Goal: Task Accomplishment & Management: Use online tool/utility

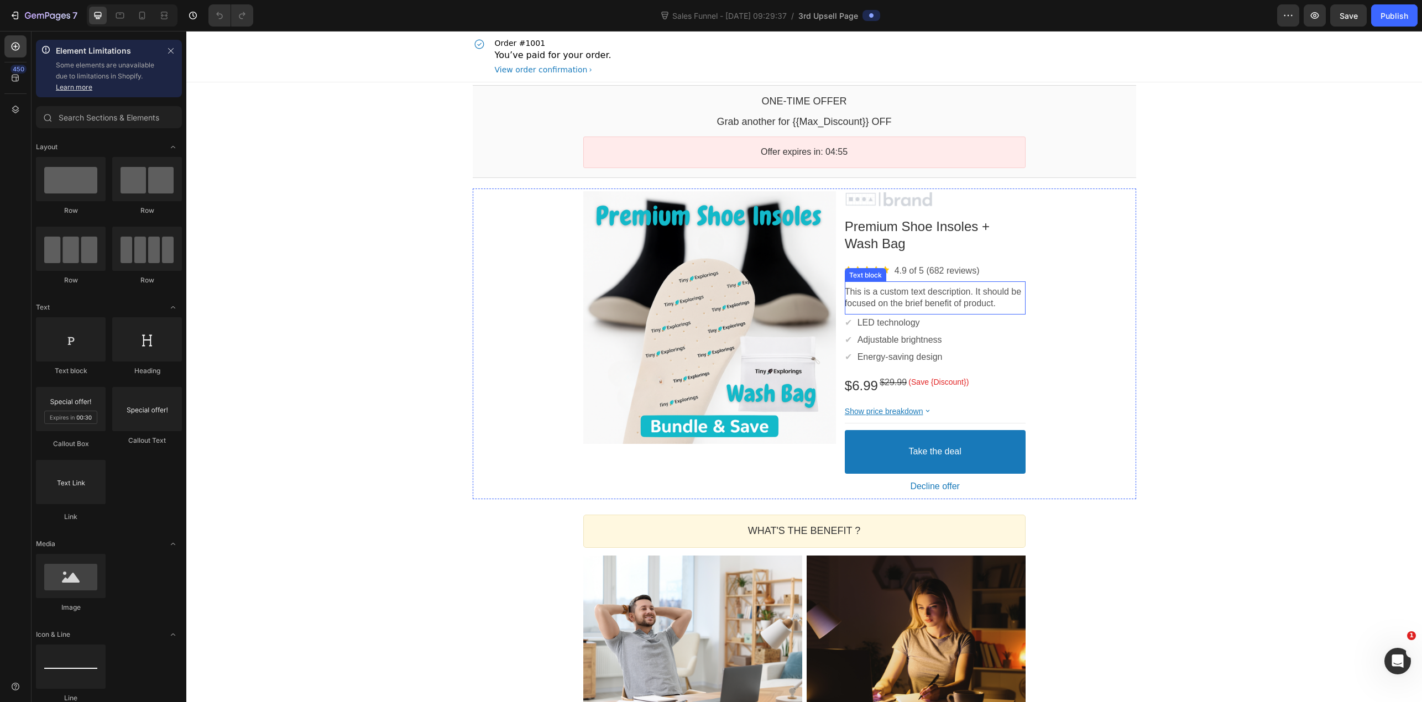
click at [962, 294] on p "This is a custom text description. It should be focused on the brief benefit of…" at bounding box center [935, 297] width 181 height 23
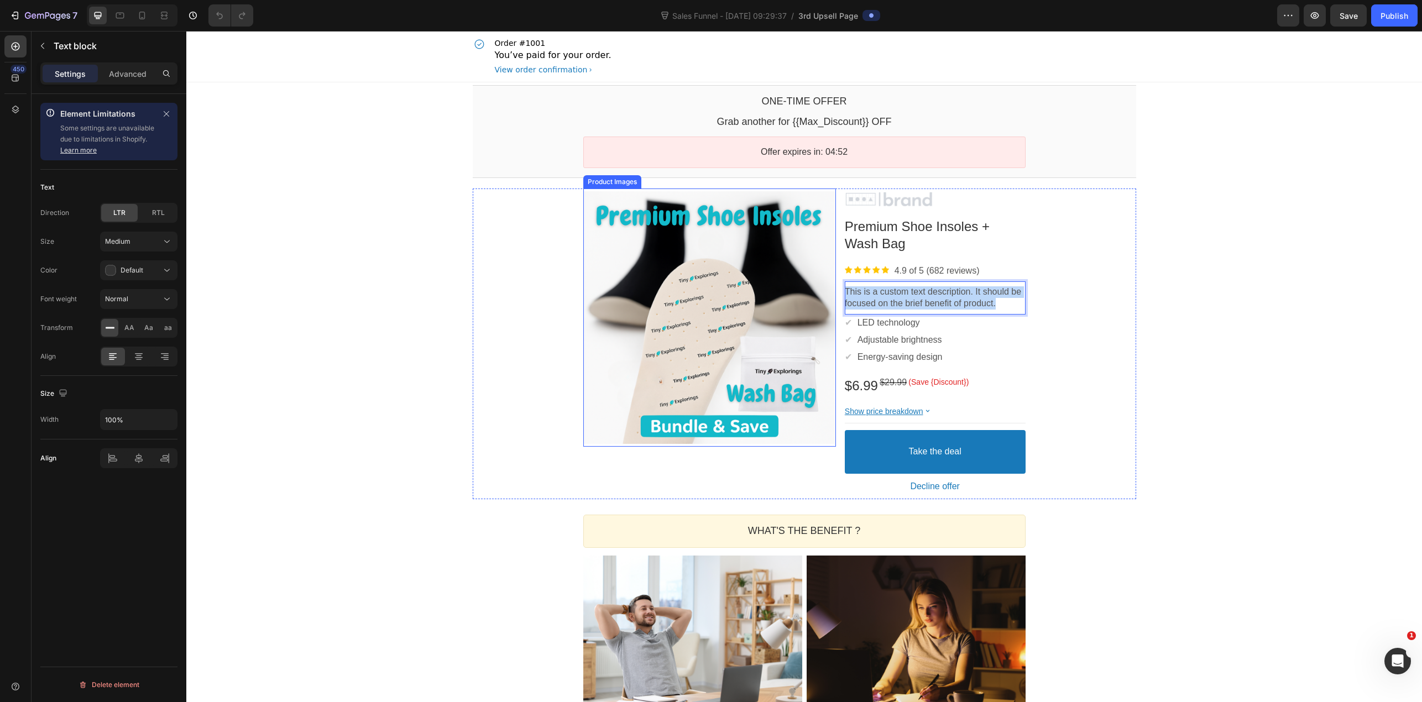
drag, startPoint x: 1005, startPoint y: 304, endPoint x: 828, endPoint y: 290, distance: 178.0
click at [828, 290] on div "Product Images Image Premium Shoe Insoles + Wash Bag Product Title Image 4.9 of…" at bounding box center [804, 344] width 442 height 311
click at [1202, 311] on div "One-time Offer Callout Text Grab another for {{Max_Discount}} OFF Callout Text …" at bounding box center [804, 586] width 1236 height 1009
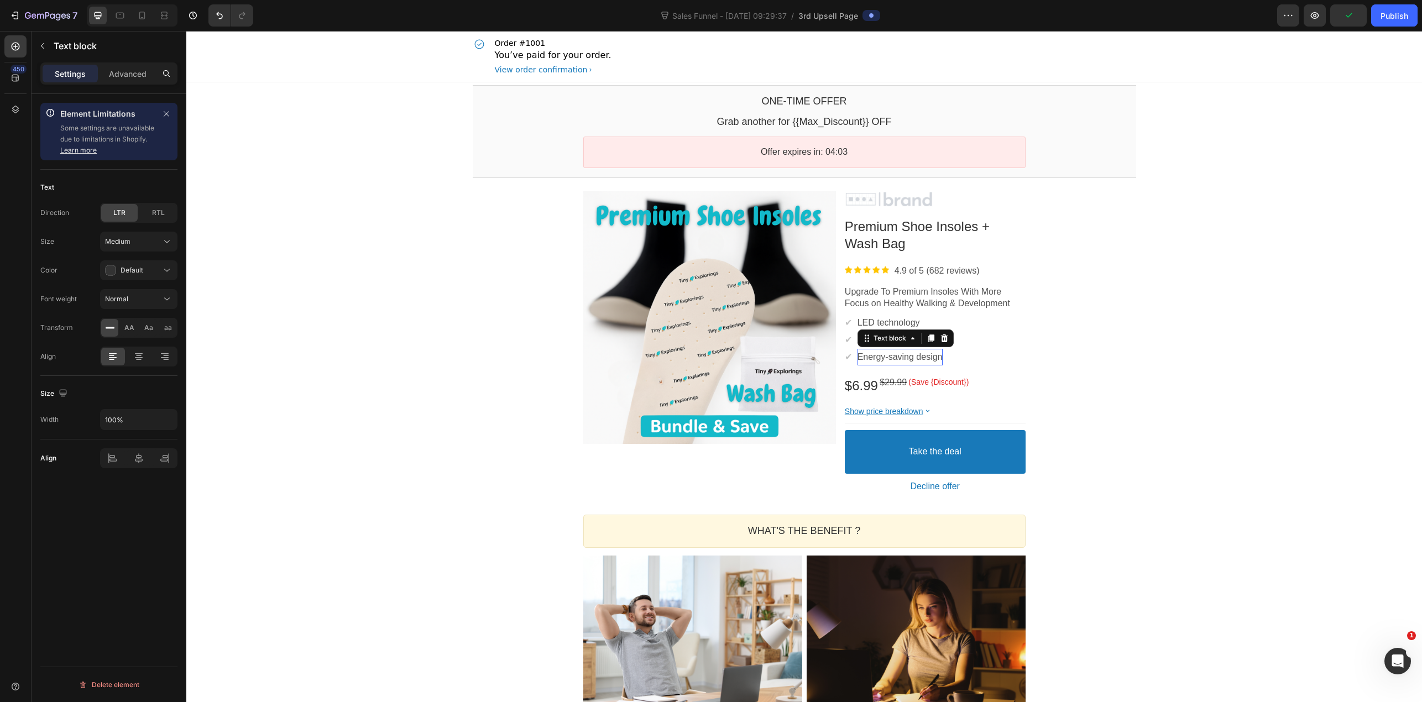
click at [894, 349] on div "Energy-saving design Text block" at bounding box center [900, 357] width 85 height 17
click at [993, 334] on div "✔ Text block Adjustable brightness Text block Row" at bounding box center [935, 340] width 181 height 17
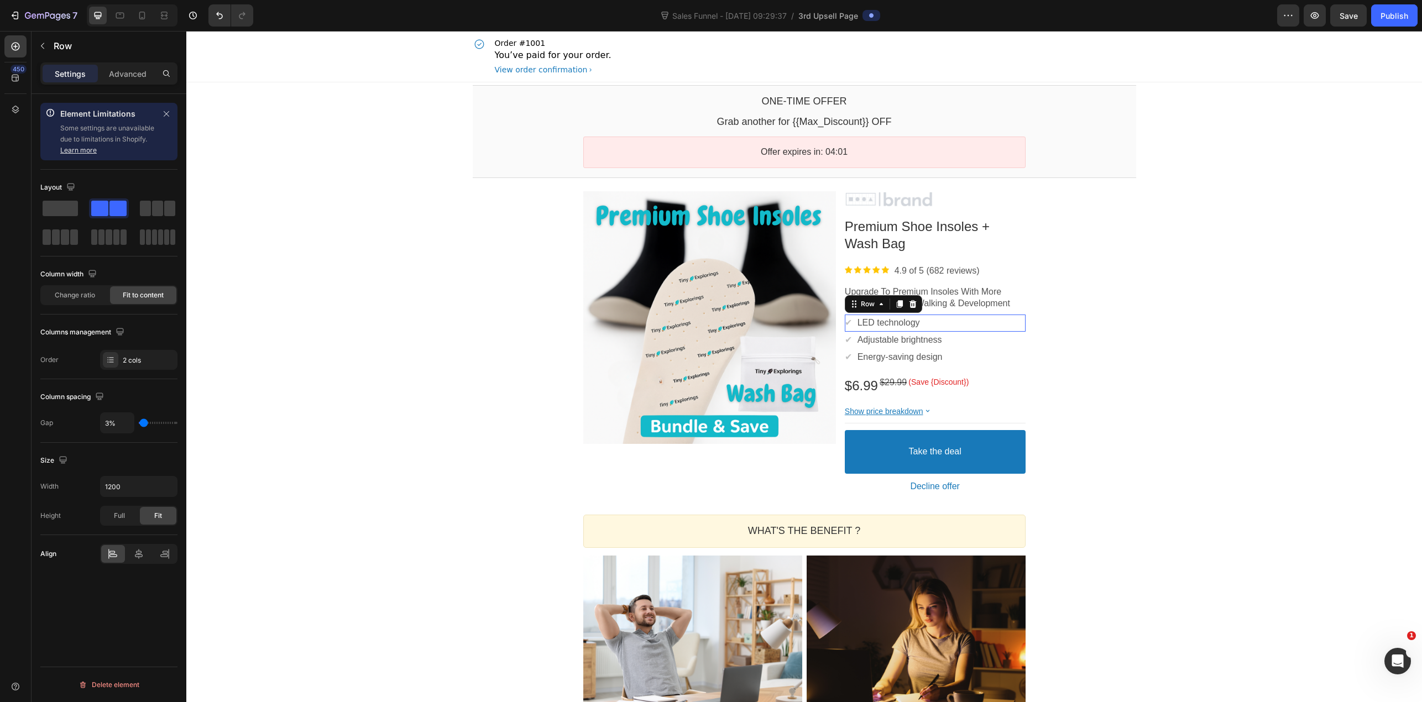
click at [1001, 321] on div "✔ Text block LED technology Text block Row" at bounding box center [935, 323] width 181 height 17
click at [900, 325] on p "LED technology" at bounding box center [889, 323] width 62 height 12
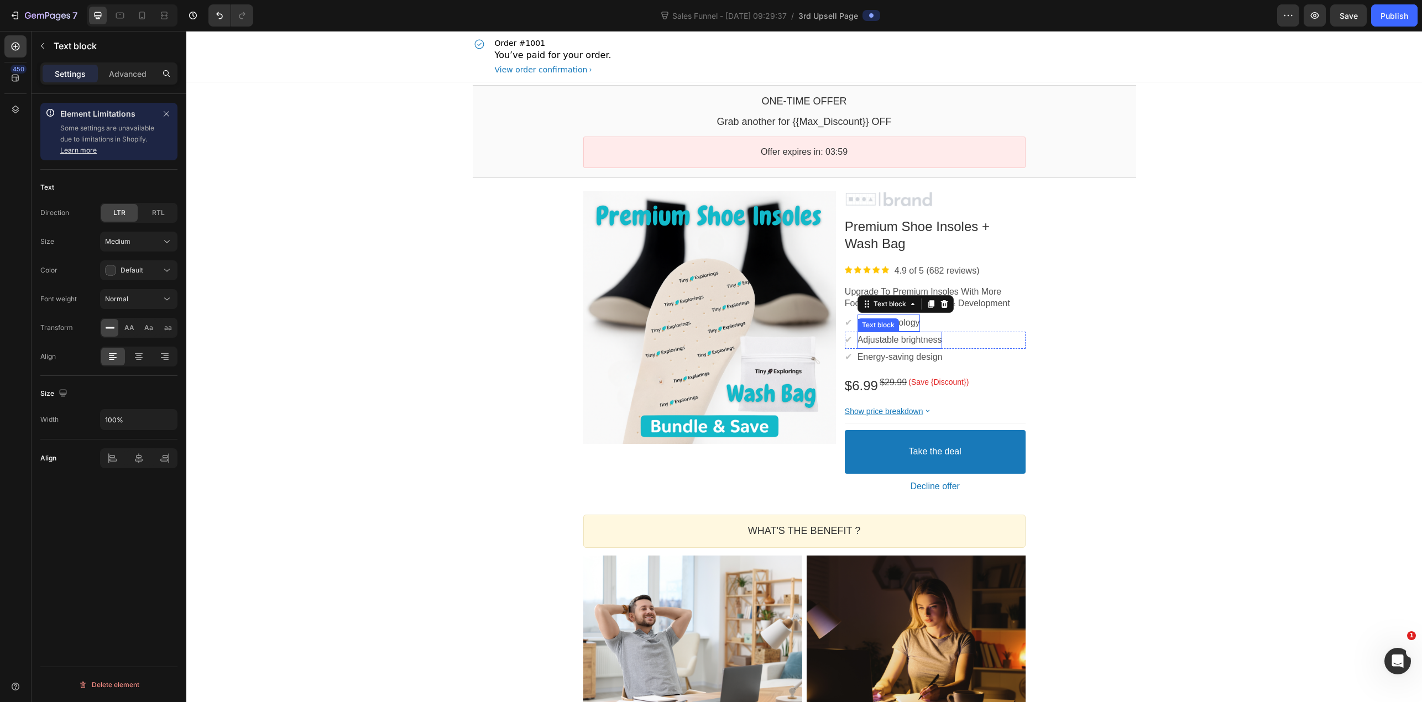
click at [890, 326] on div "Text block" at bounding box center [878, 325] width 37 height 8
click at [1123, 324] on div "Product Images Image Premium Shoe Insoles + Wash Bag Product Title Image 4.9 of…" at bounding box center [805, 344] width 664 height 311
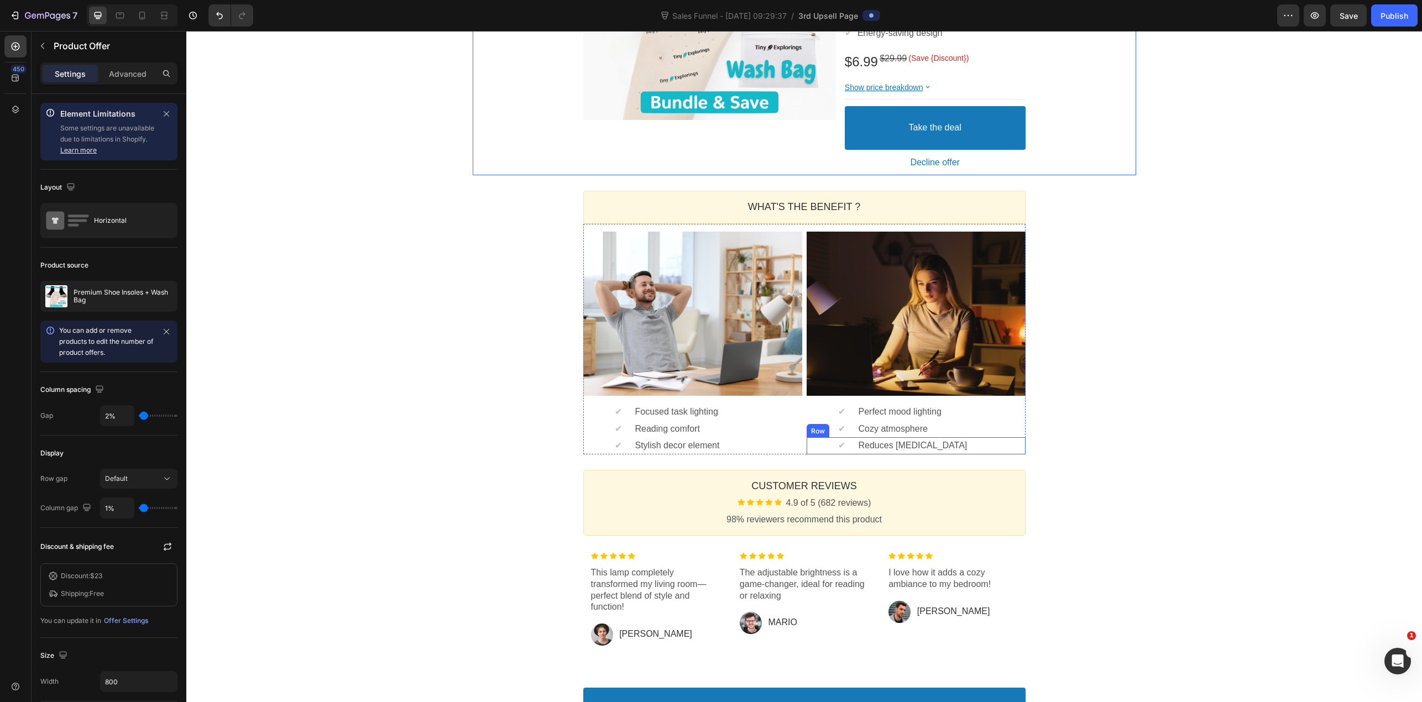
scroll to position [332, 0]
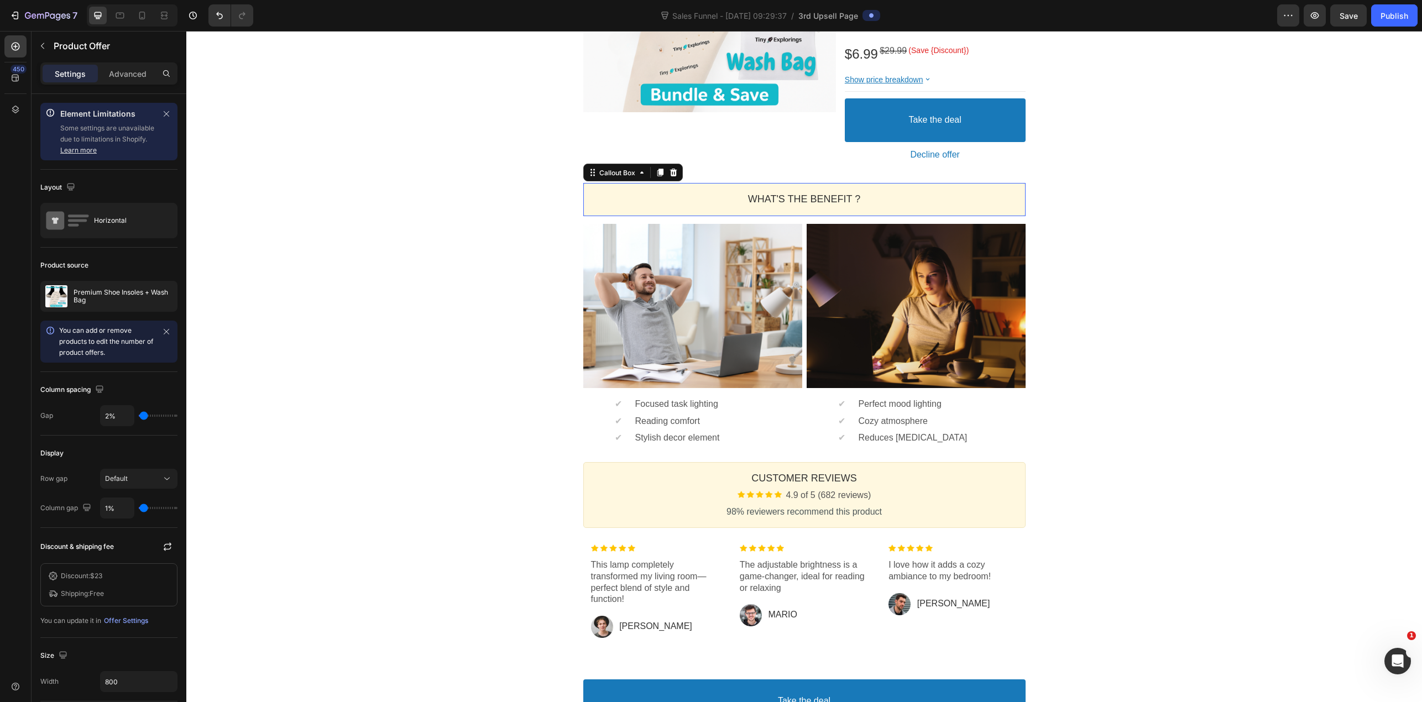
click at [769, 189] on div "WHAT'S THE BENEFIT ? Heading" at bounding box center [804, 199] width 442 height 33
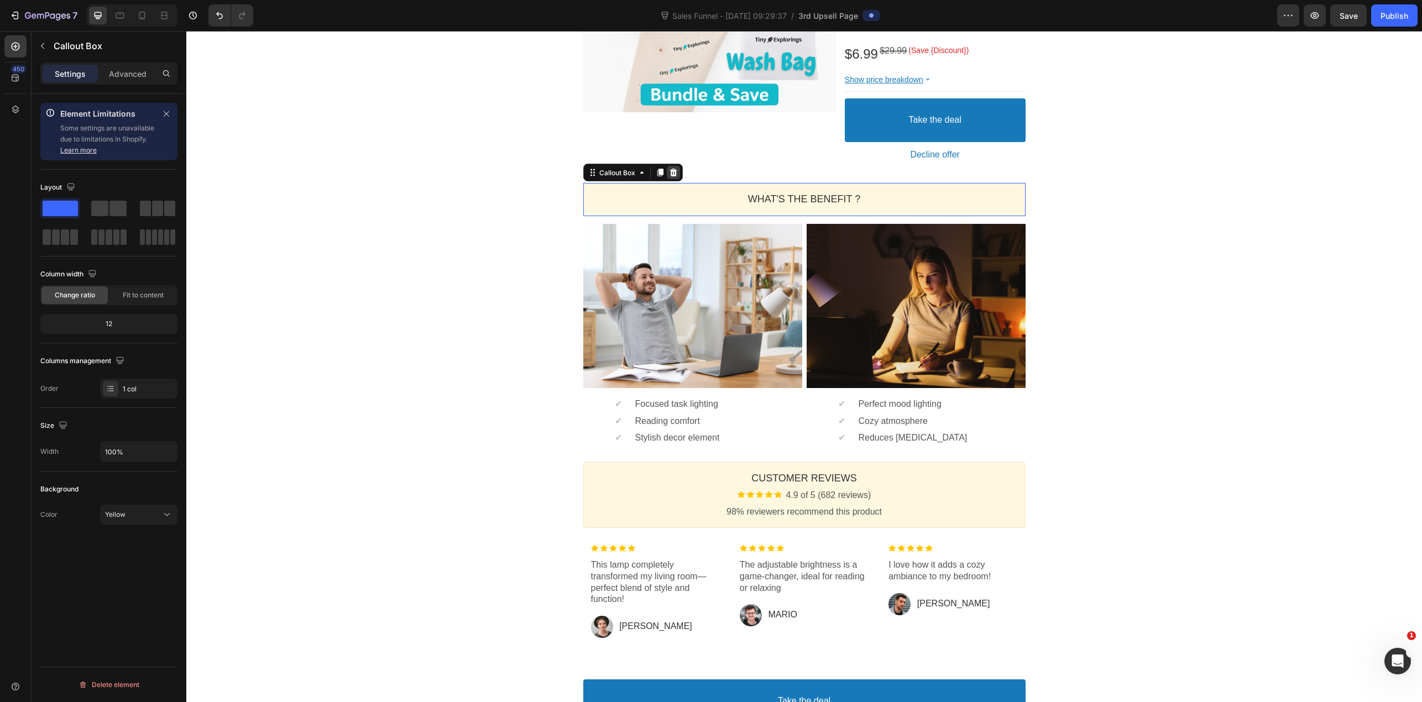
click at [674, 172] on div at bounding box center [673, 172] width 13 height 13
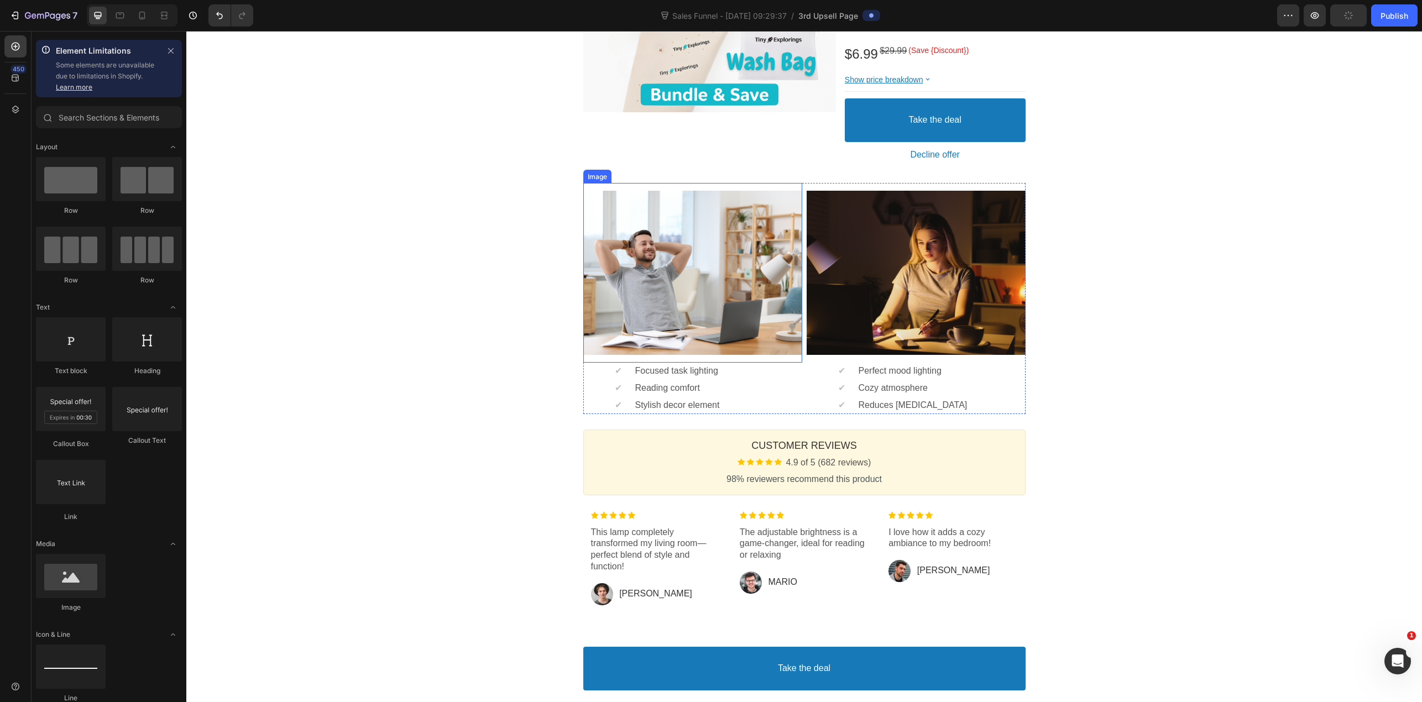
click at [734, 237] on div at bounding box center [692, 273] width 219 height 164
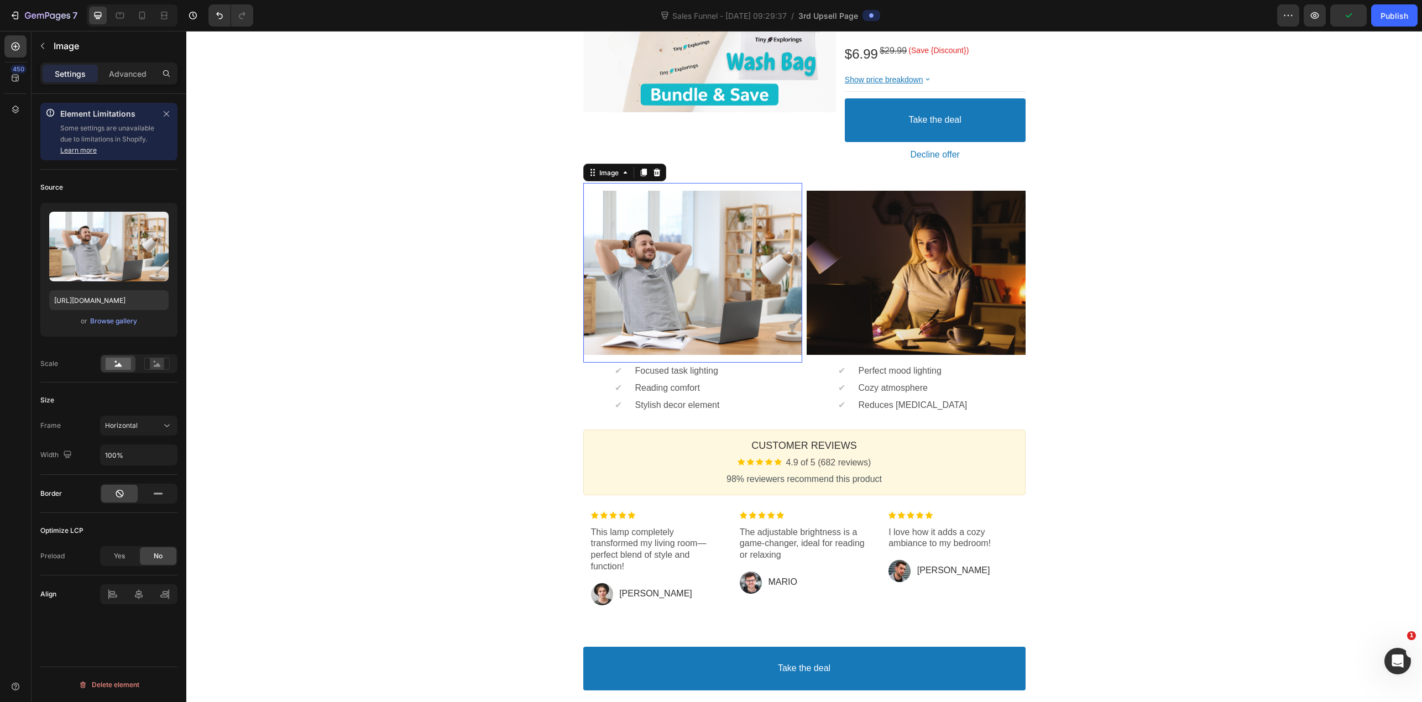
drag, startPoint x: 652, startPoint y: 167, endPoint x: 823, endPoint y: 207, distance: 175.4
click at [657, 168] on div at bounding box center [656, 172] width 13 height 13
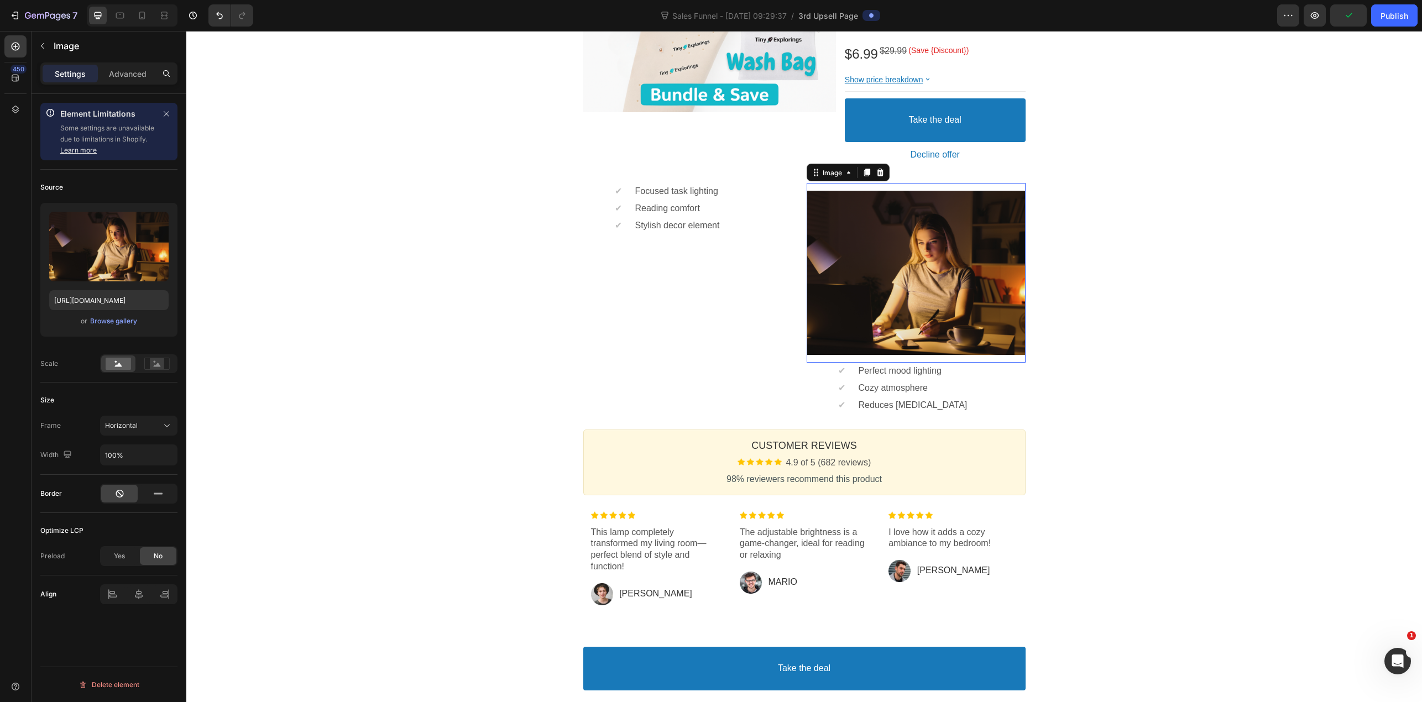
click at [879, 239] on div at bounding box center [916, 273] width 219 height 164
drag, startPoint x: 876, startPoint y: 171, endPoint x: 847, endPoint y: 185, distance: 32.7
click at [876, 172] on icon at bounding box center [879, 173] width 7 height 8
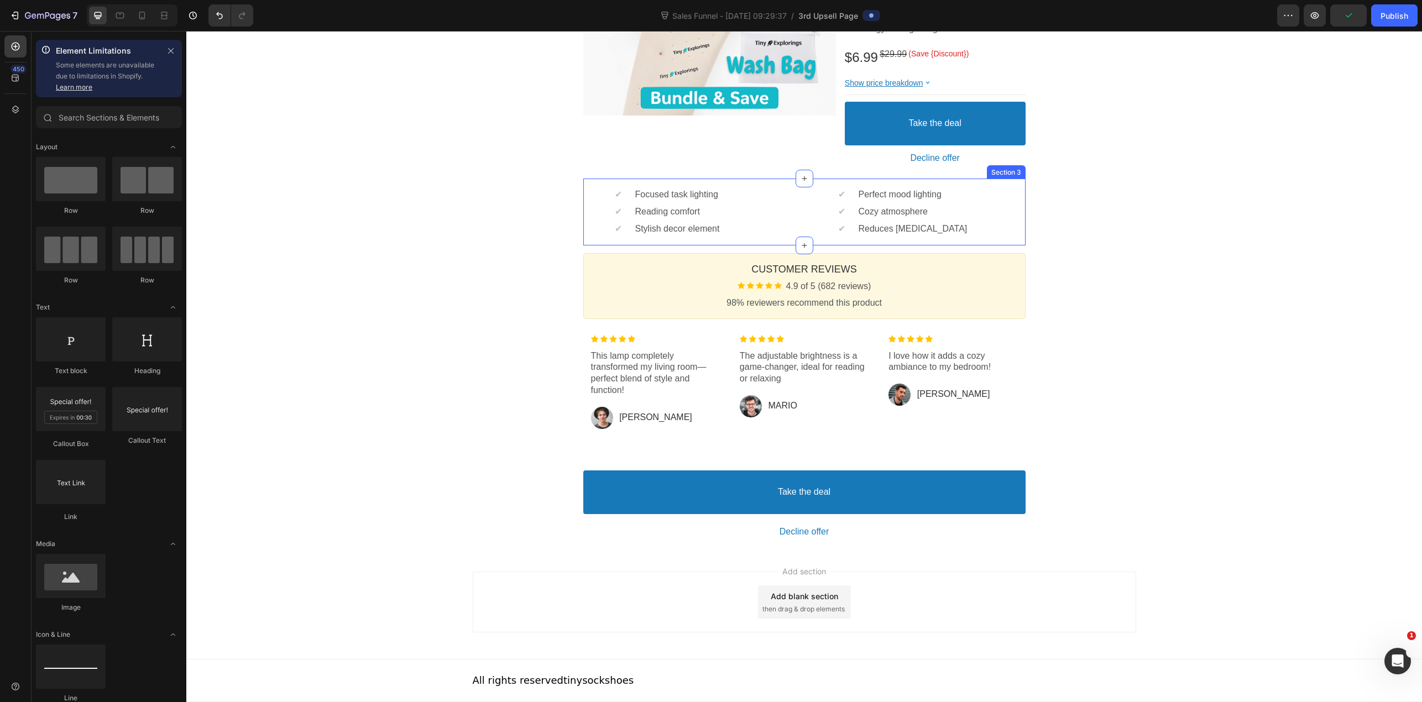
scroll to position [330, 0]
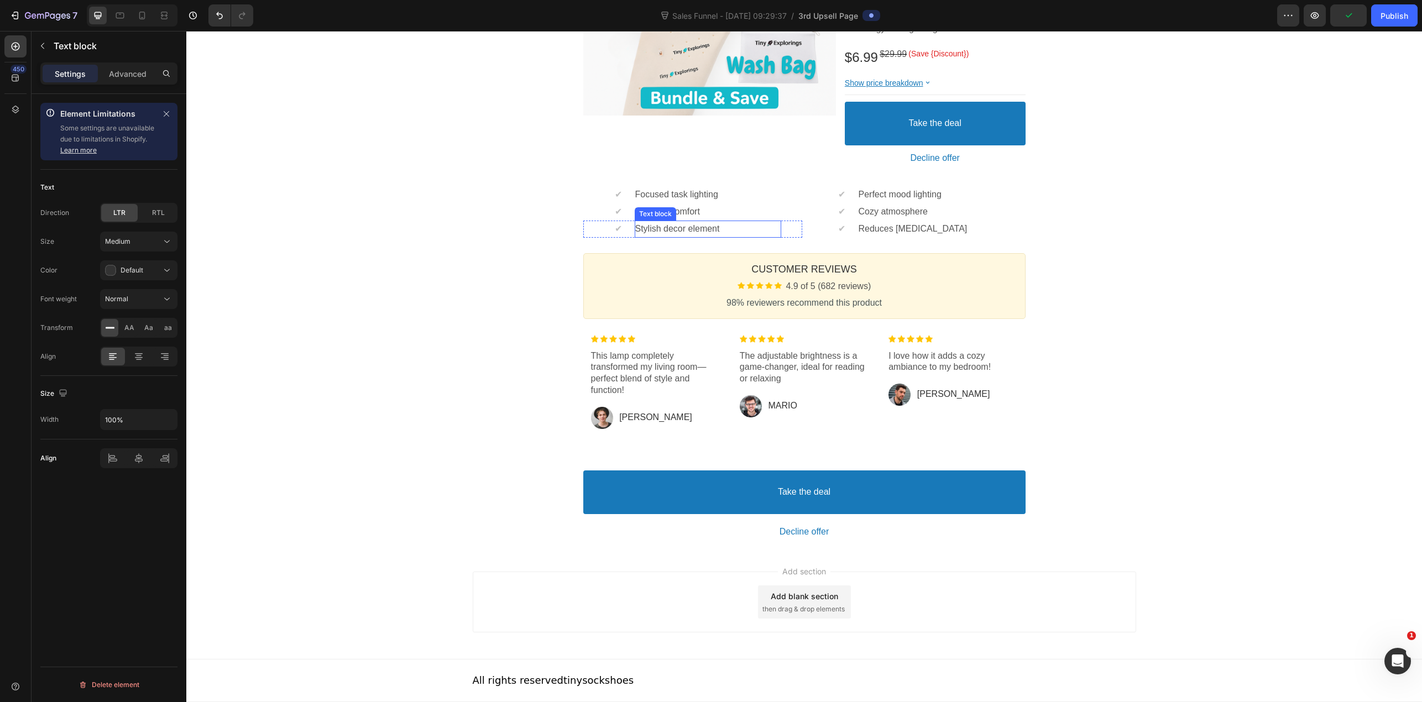
click at [762, 216] on p "Reading comfort" at bounding box center [708, 212] width 146 height 12
click at [490, 197] on div "One-time Offer Callout Text Grab another for {{Max_Discount}} OFF Callout Text …" at bounding box center [804, 152] width 1236 height 796
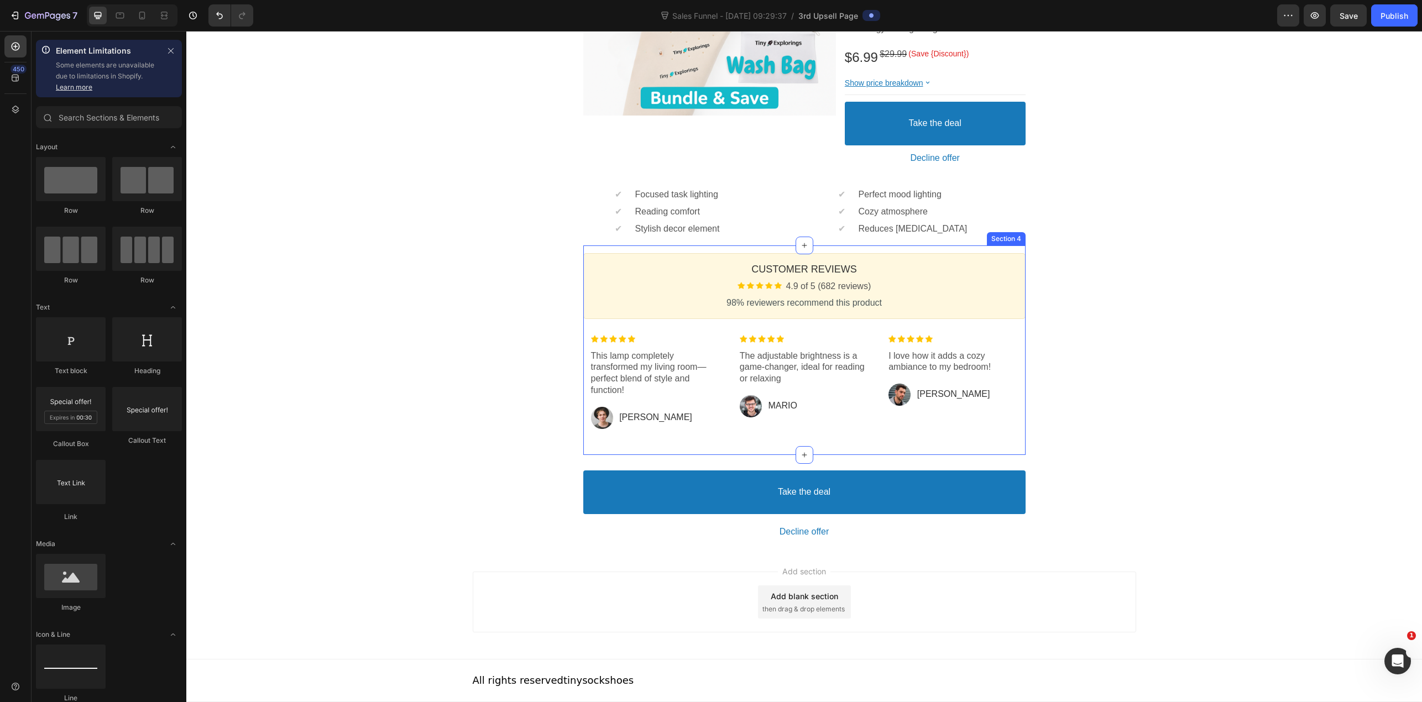
drag, startPoint x: 719, startPoint y: 223, endPoint x: 842, endPoint y: 241, distance: 124.7
click at [845, 243] on div "One-time Offer Callout Text Grab another for {{Max_Discount}} OFF Callout Text …" at bounding box center [804, 152] width 1236 height 796
click at [1025, 249] on section "Customer Reviews Heading Image 4.9 of 5 (682 reviews) Text block Row 98% review…" at bounding box center [805, 351] width 460 height 210
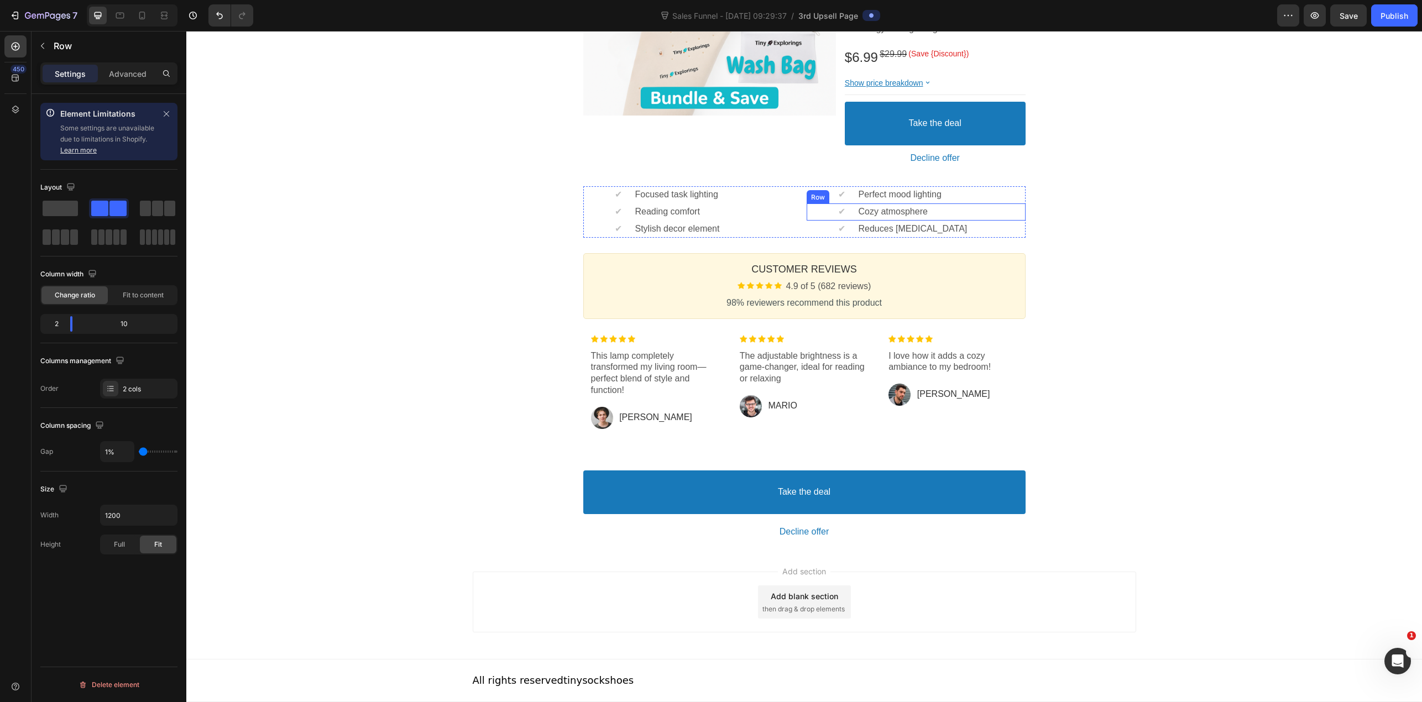
click at [1014, 205] on div "✔ Text block Cozy atmosphere Text block Row" at bounding box center [916, 211] width 219 height 17
click at [596, 186] on div "✔ Text block Focused task lighting Text block Row" at bounding box center [692, 194] width 219 height 17
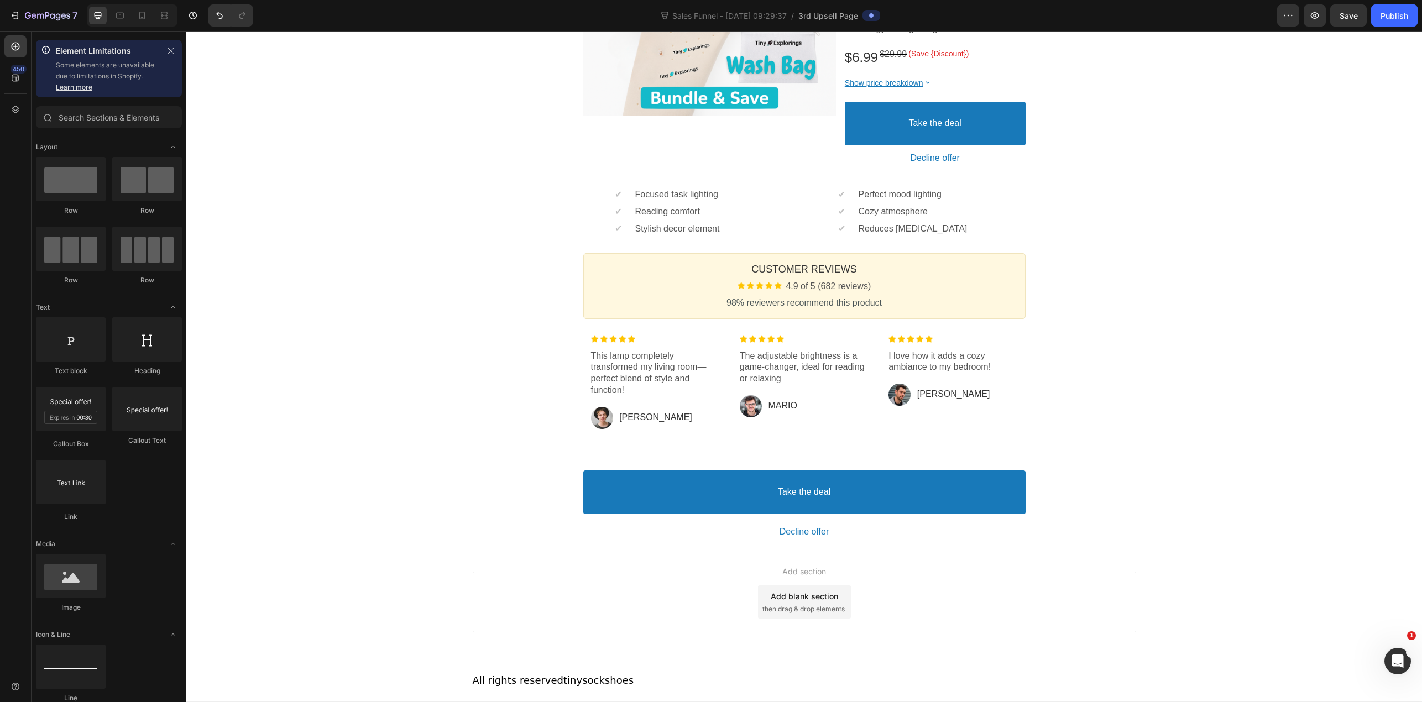
click at [576, 193] on section "✔ Text block Focused task lighting Text block Row ✔ Text block Reading comfort …" at bounding box center [805, 212] width 460 height 66
click at [583, 221] on div "✔ Text block Stylish decor element Text block Row" at bounding box center [692, 229] width 219 height 17
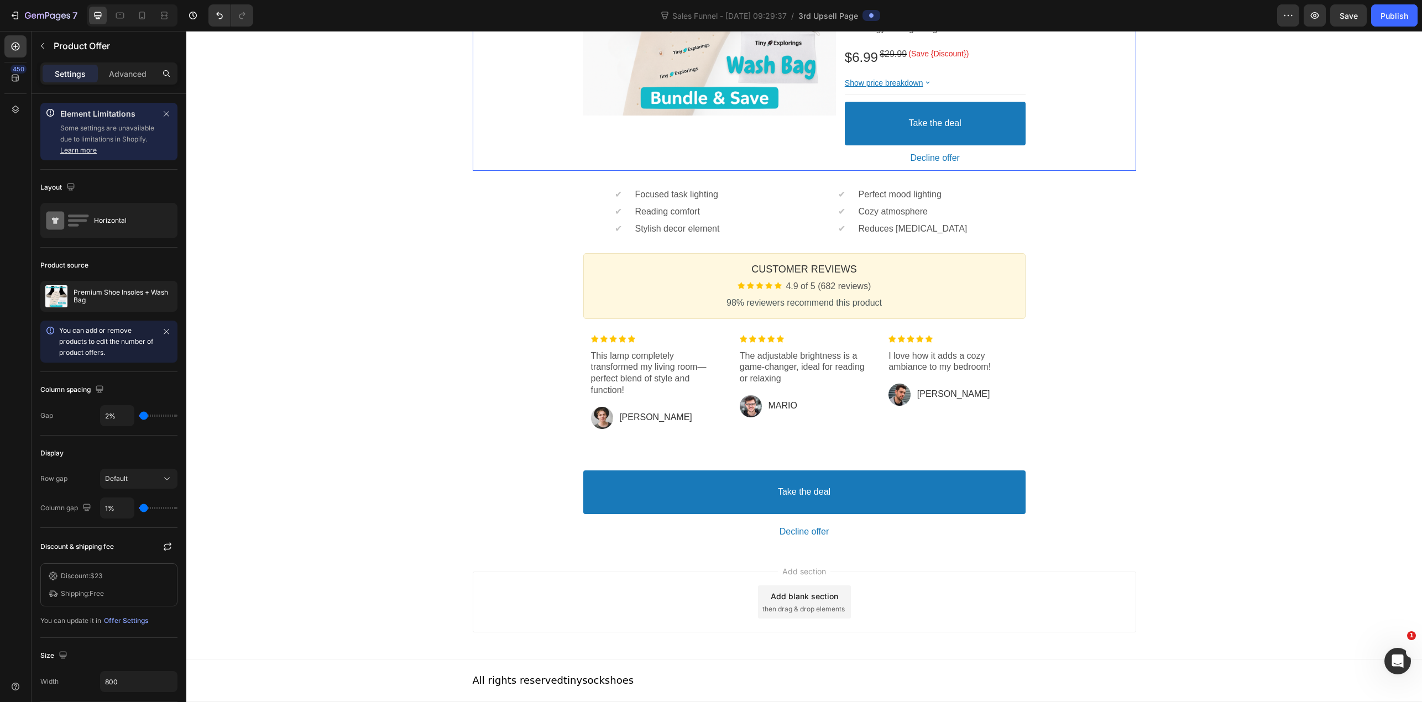
click at [573, 167] on div "Product Images Image Premium Shoe Insoles + Wash Bag Product Title Image 4.9 of…" at bounding box center [805, 15] width 664 height 311
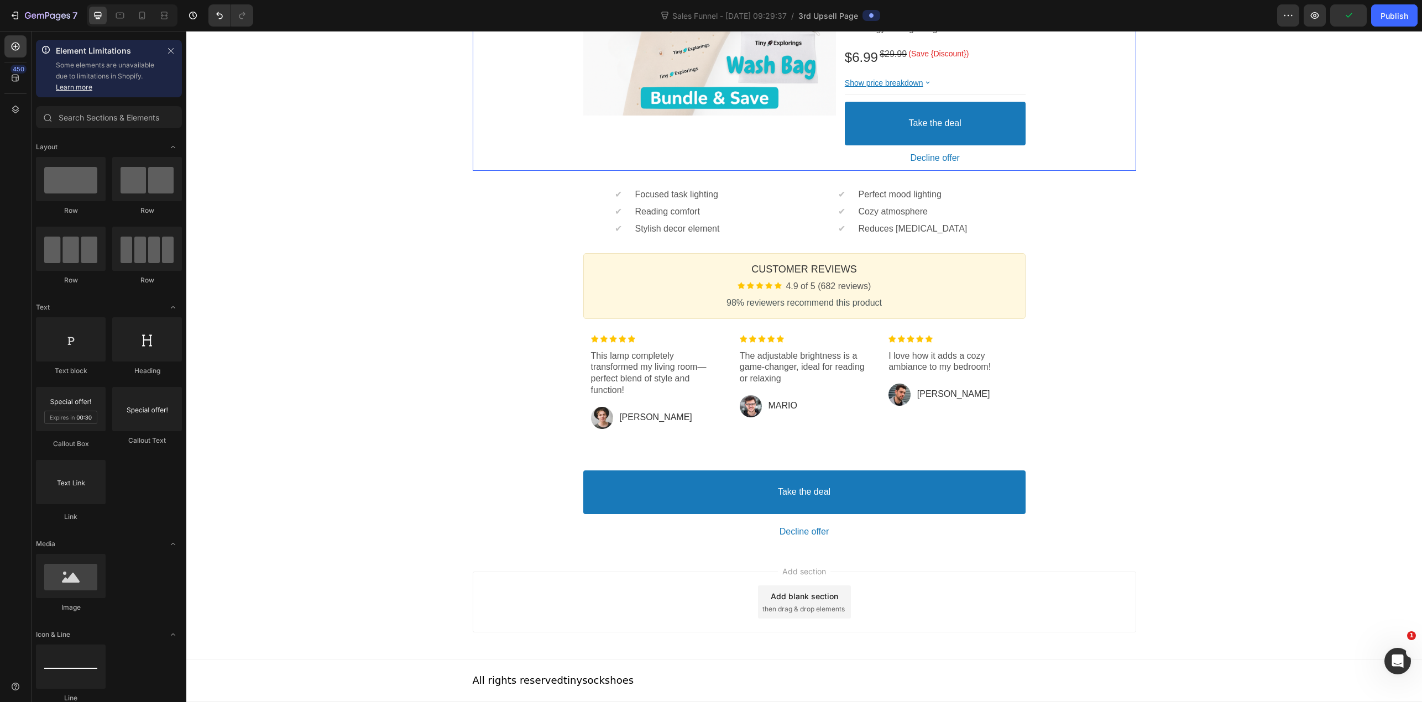
click at [297, 255] on div "One-time Offer Callout Text Grab another for {{Max_Discount}} OFF Callout Text …" at bounding box center [804, 152] width 1236 height 796
click at [21, 14] on div "7" at bounding box center [43, 15] width 68 height 13
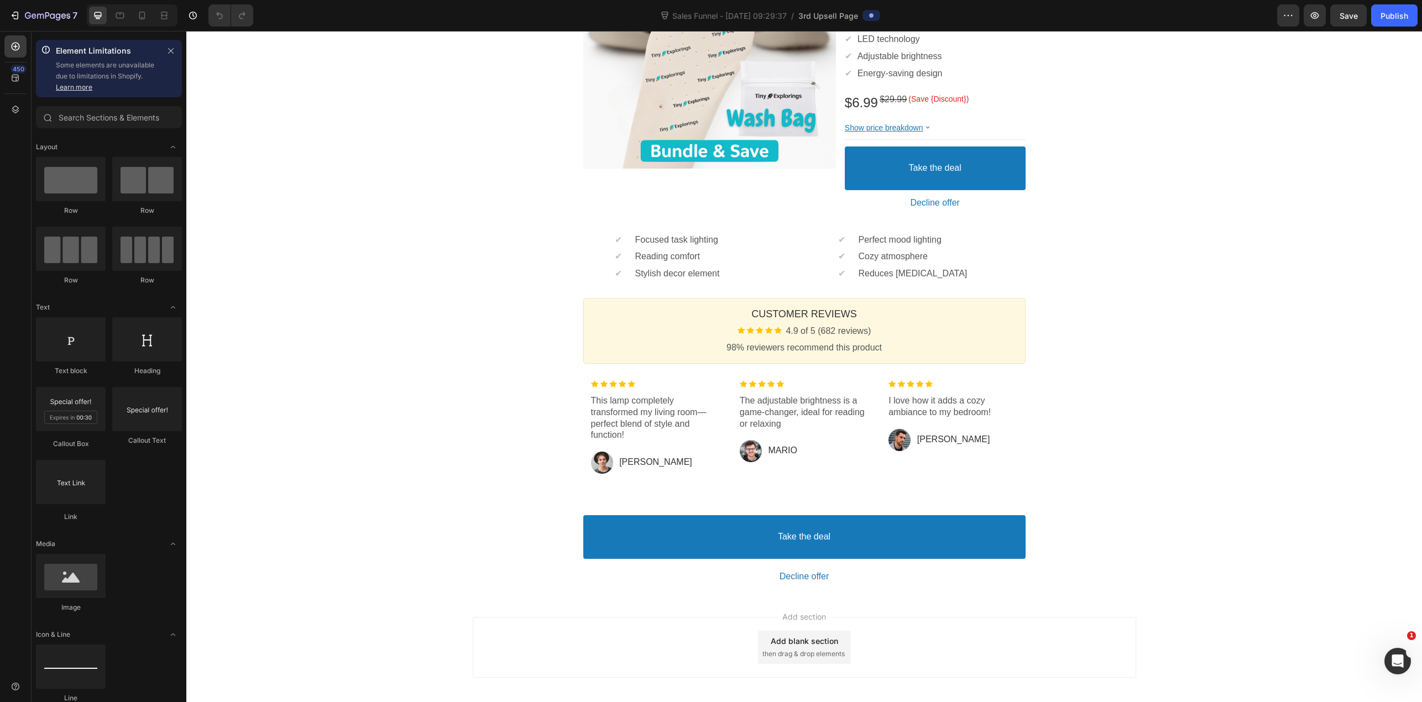
scroll to position [276, 0]
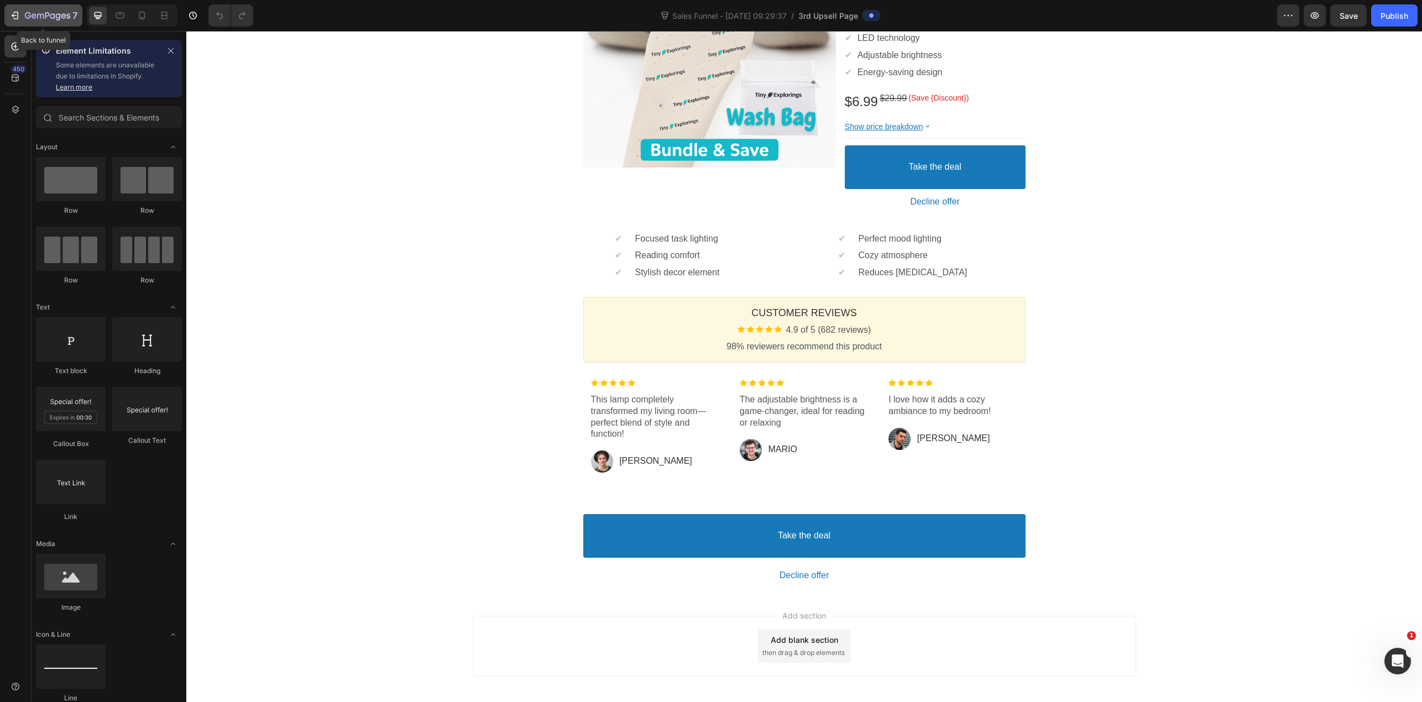
click at [28, 8] on button "7" at bounding box center [43, 15] width 78 height 22
